Goal: Find specific page/section: Find specific page/section

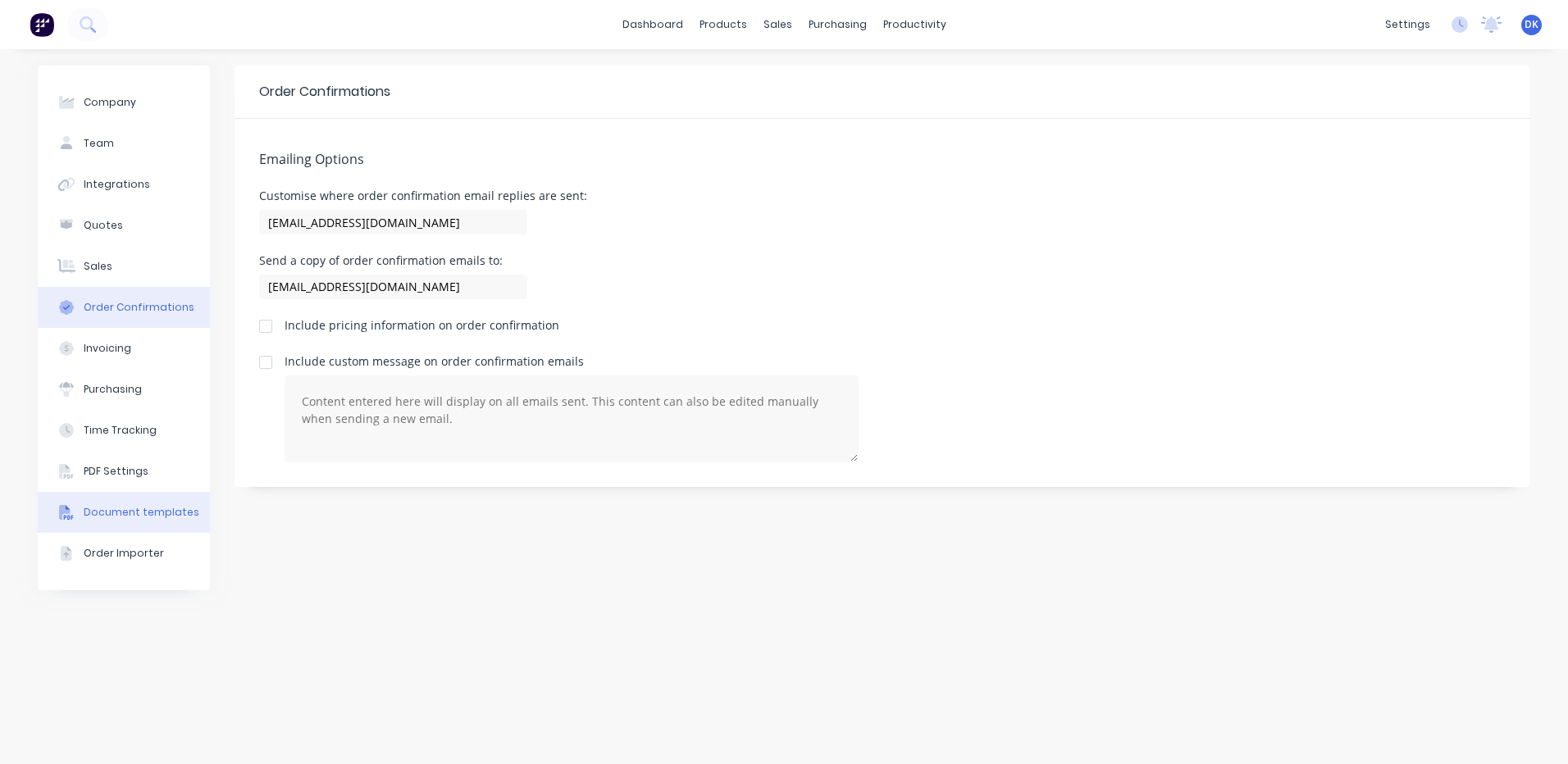
click at [123, 504] on button "Document templates" at bounding box center [123, 512] width 172 height 41
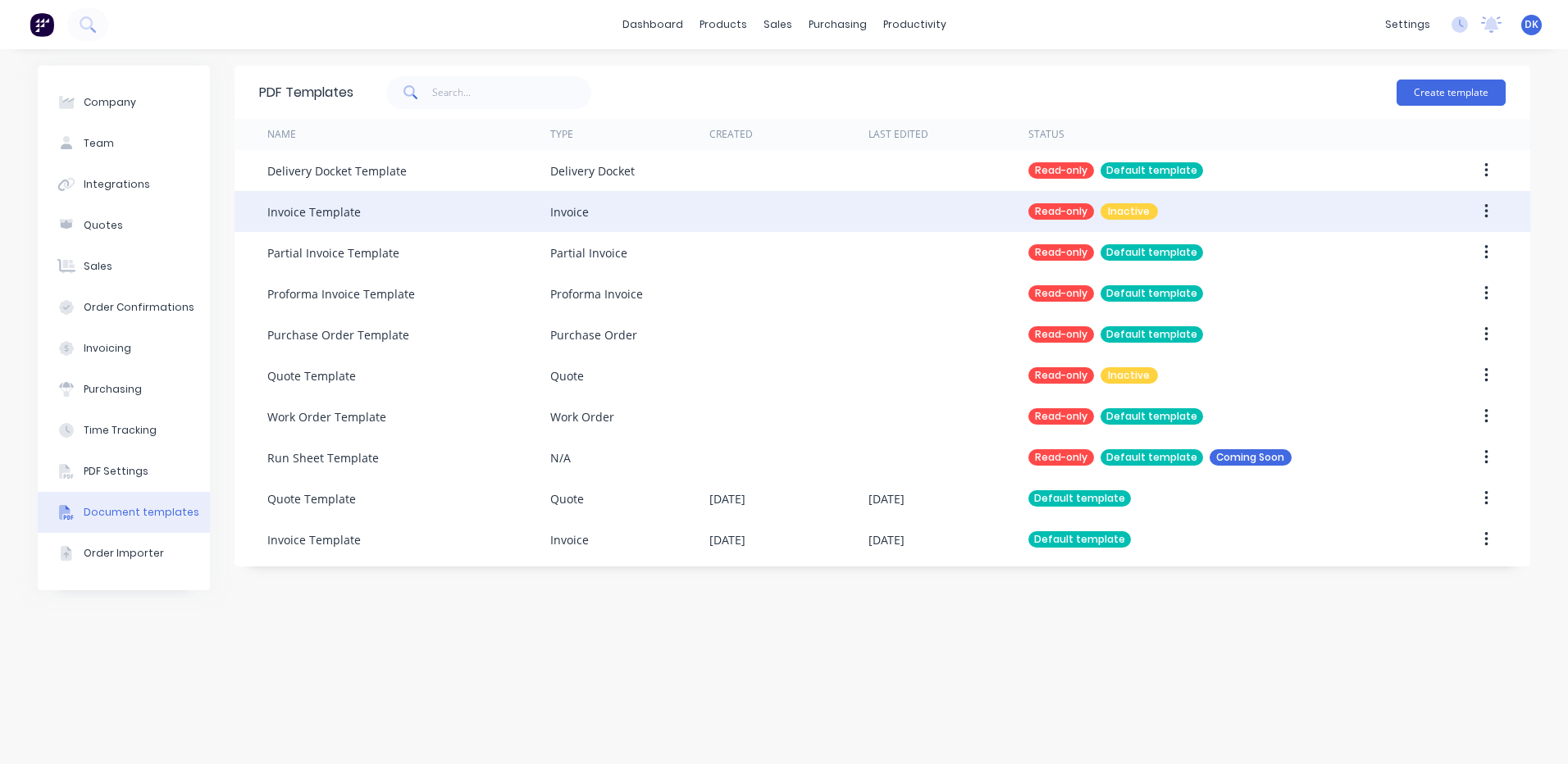
click at [295, 216] on div "Invoice Template" at bounding box center [314, 212] width 94 height 17
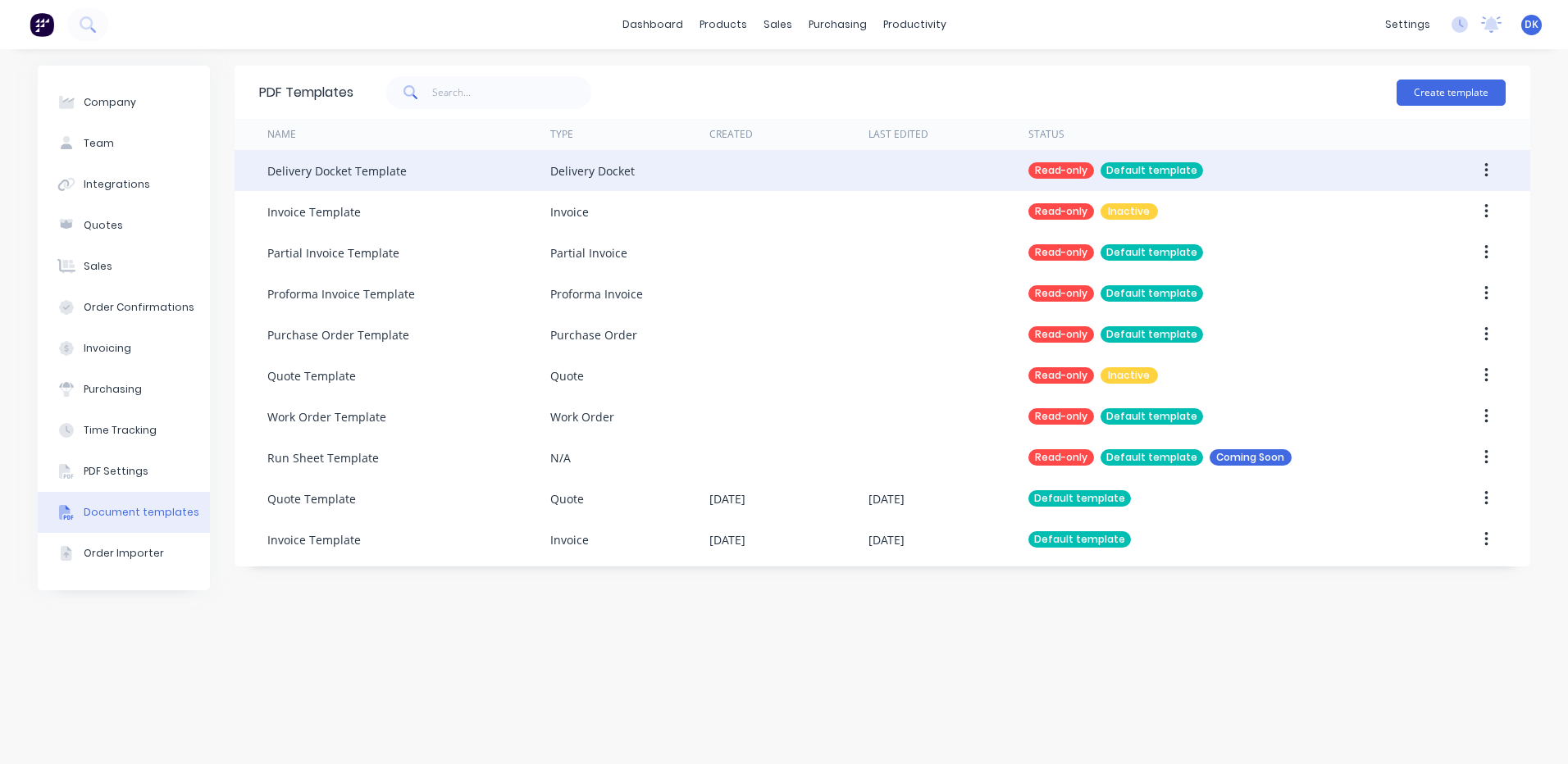
click at [317, 172] on div "Delivery Docket Template" at bounding box center [337, 171] width 140 height 17
click at [1492, 166] on button "button" at bounding box center [1485, 170] width 38 height 29
click at [1482, 169] on button "button" at bounding box center [1485, 170] width 38 height 29
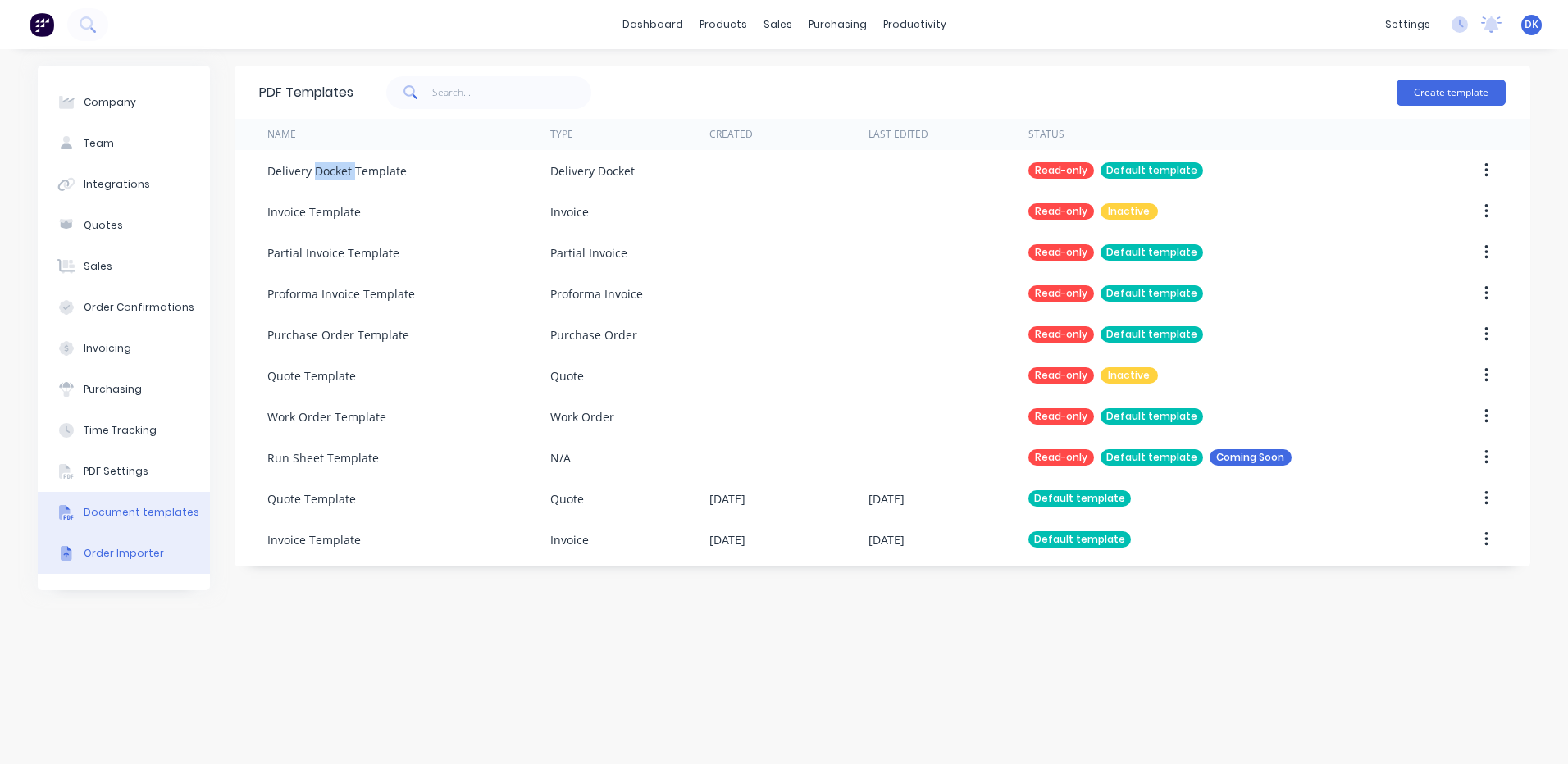
click at [107, 554] on div "Order Importer" at bounding box center [124, 554] width 81 height 15
